Goal: Check status

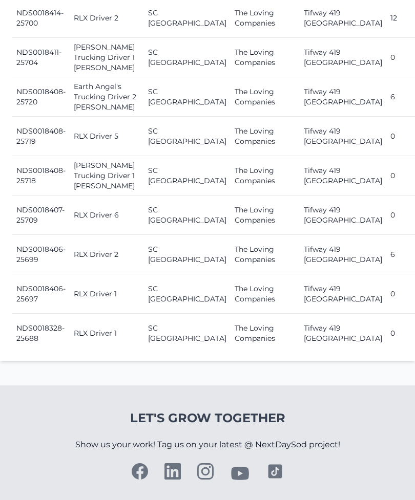
scroll to position [848, 0]
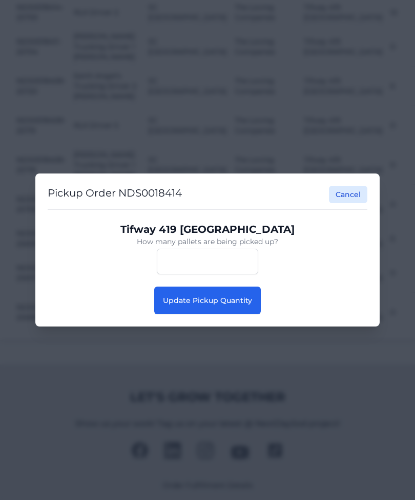
click at [257, 314] on button "Update Pickup Quantity" at bounding box center [207, 301] width 106 height 28
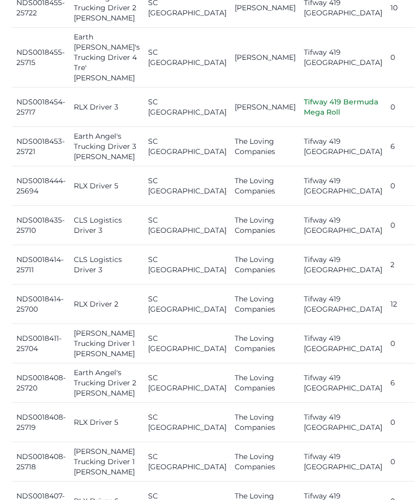
scroll to position [787, 0]
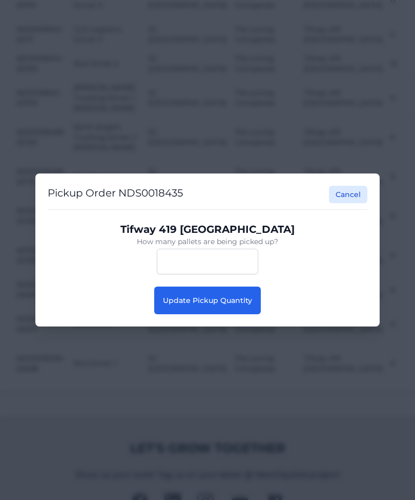
click at [243, 305] on span "Update Pickup Quantity" at bounding box center [207, 300] width 89 height 9
